Goal: Information Seeking & Learning: Learn about a topic

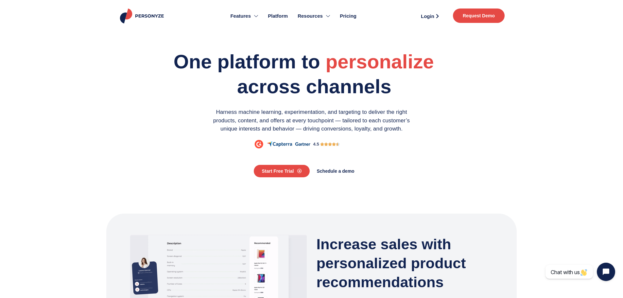
click at [351, 17] on span "Pricing" at bounding box center [348, 16] width 17 height 8
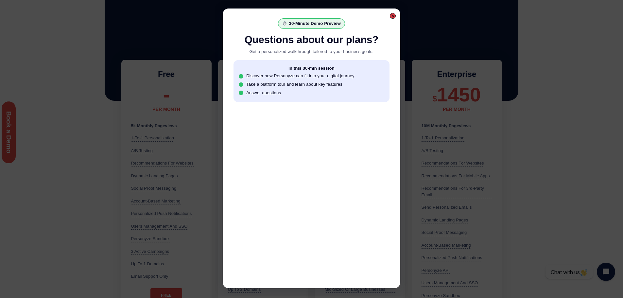
click at [392, 18] on div at bounding box center [393, 16] width 6 height 6
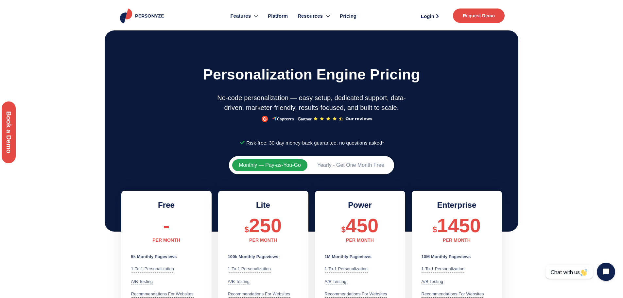
click at [64, 20] on div "Discover how to drive engagement and conversions with personalization — tailore…" at bounding box center [32, 149] width 65 height 282
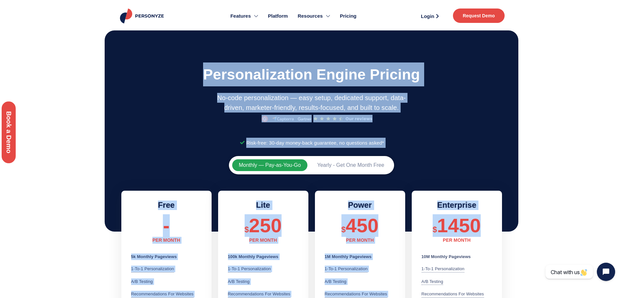
drag, startPoint x: 596, startPoint y: 10, endPoint x: 581, endPoint y: 231, distance: 221.6
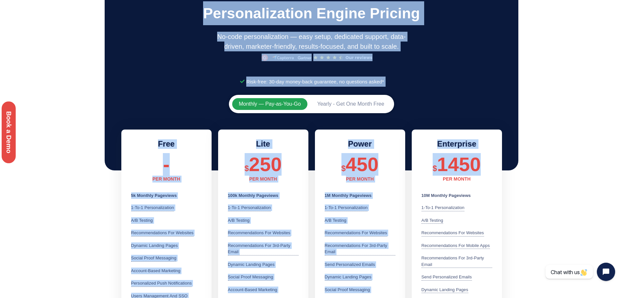
scroll to position [65, 0]
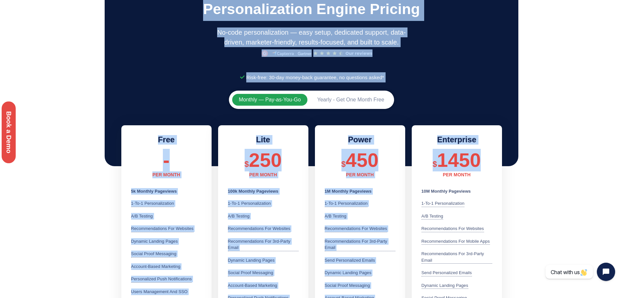
click at [569, 134] on section "Monthly — Pay-as-You-Go Yearly - Get One Month Free Free - PER MONTH 5k Monthly…" at bounding box center [311, 288] width 623 height 402
click at [71, 147] on section "Monthly — Pay-as-You-Go Yearly - Get One Month Free Free - PER MONTH 5k Monthly…" at bounding box center [311, 288] width 623 height 402
click at [266, 156] on span "250" at bounding box center [265, 160] width 33 height 22
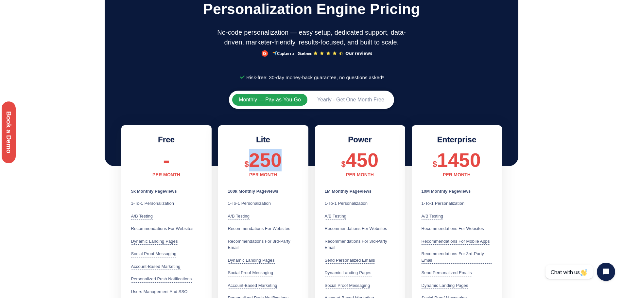
click at [267, 156] on span "250" at bounding box center [265, 160] width 33 height 22
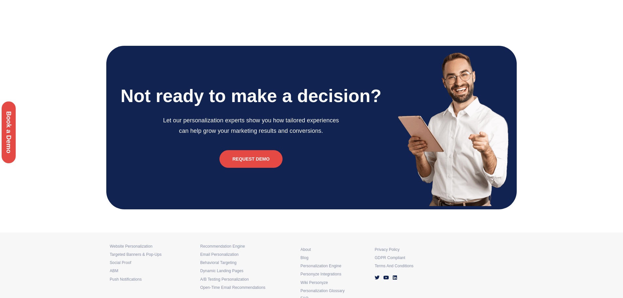
scroll to position [1570, 0]
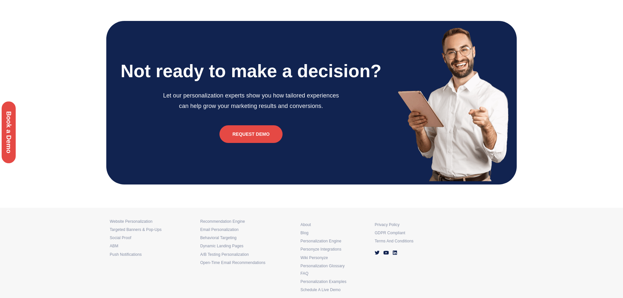
click at [56, 61] on div "Discover how to drive engagement and conversions with personalization — tailore…" at bounding box center [32, 149] width 65 height 282
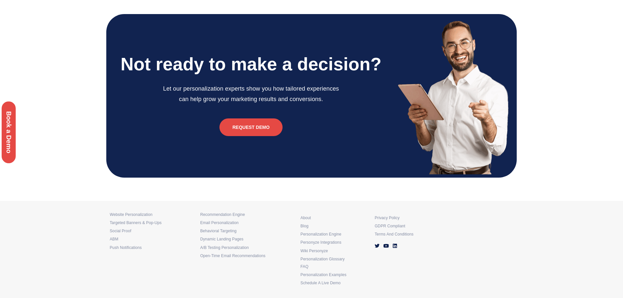
scroll to position [1579, 0]
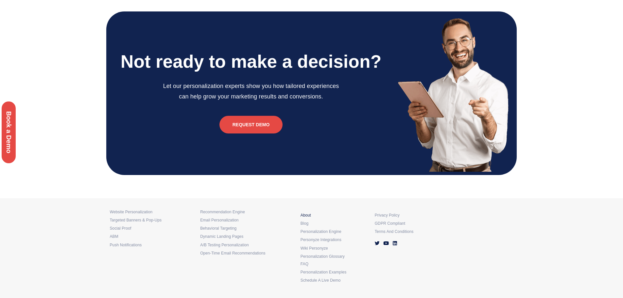
click at [312, 213] on div "About" at bounding box center [335, 214] width 68 height 8
